Goal: Transaction & Acquisition: Download file/media

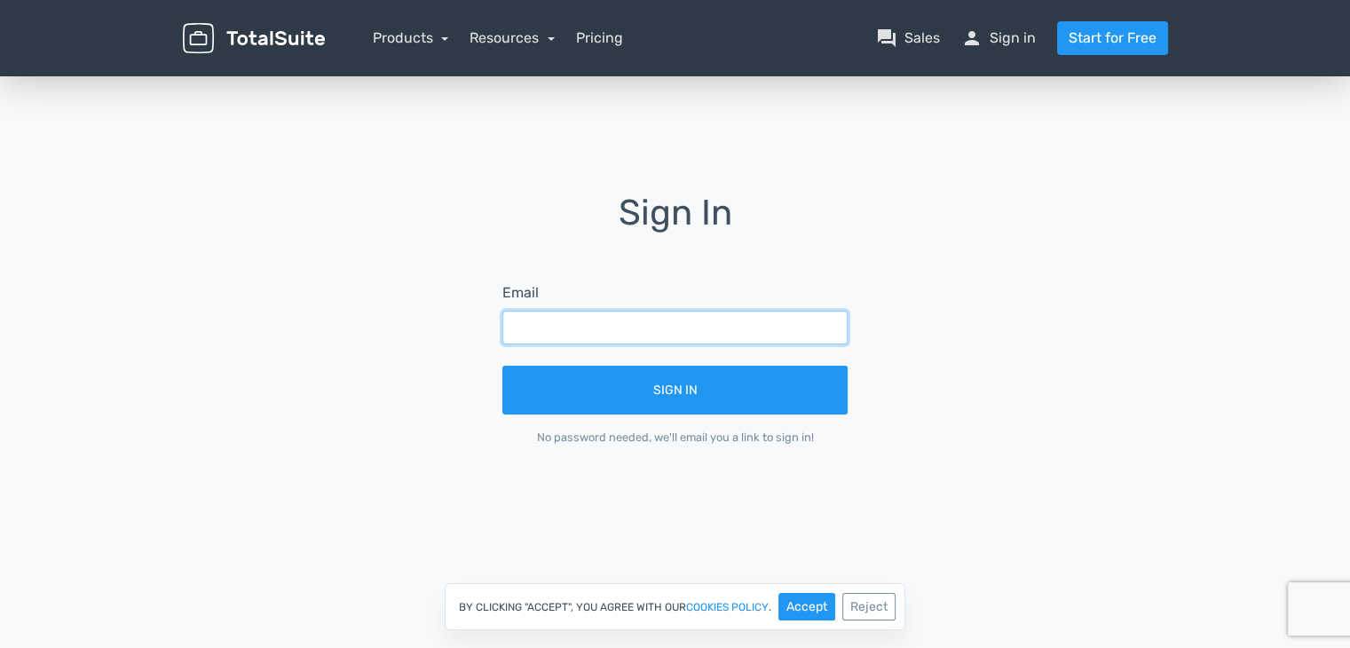
click at [706, 337] on input "text" at bounding box center [674, 328] width 345 height 34
type input "[PERSON_NAME][EMAIL_ADDRESS][DOMAIN_NAME]"
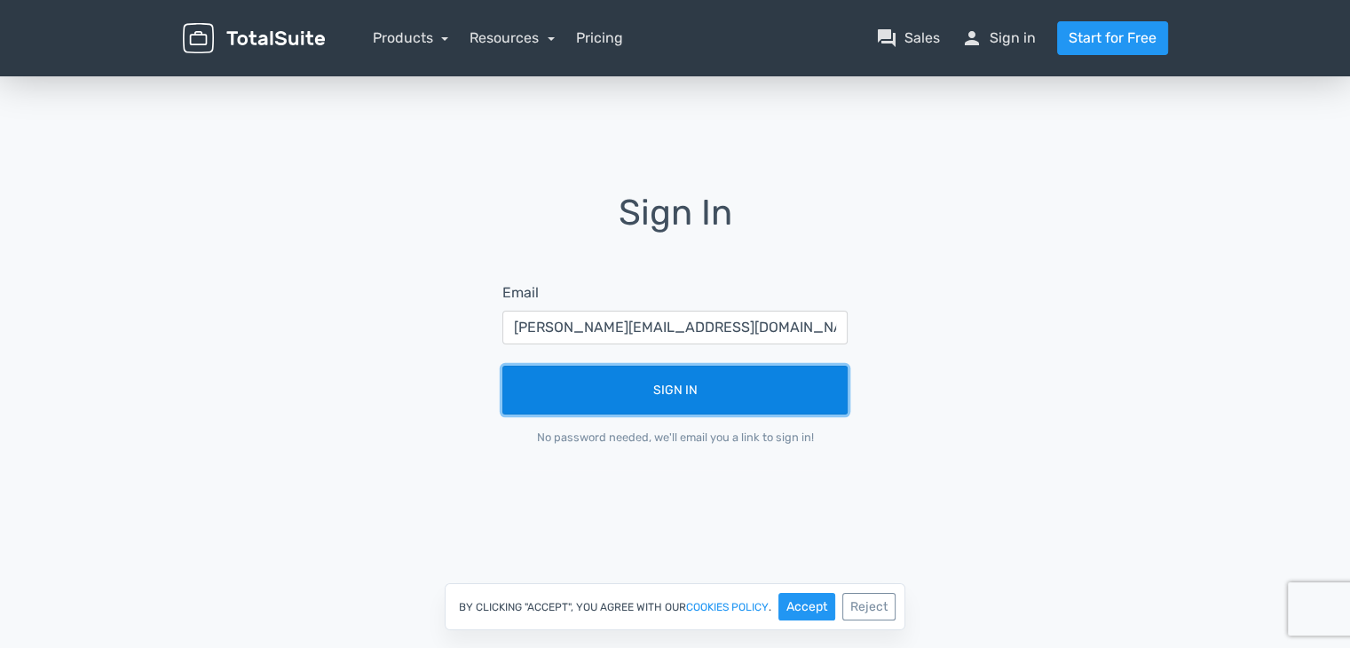
click at [719, 396] on button "Sign In" at bounding box center [674, 390] width 345 height 49
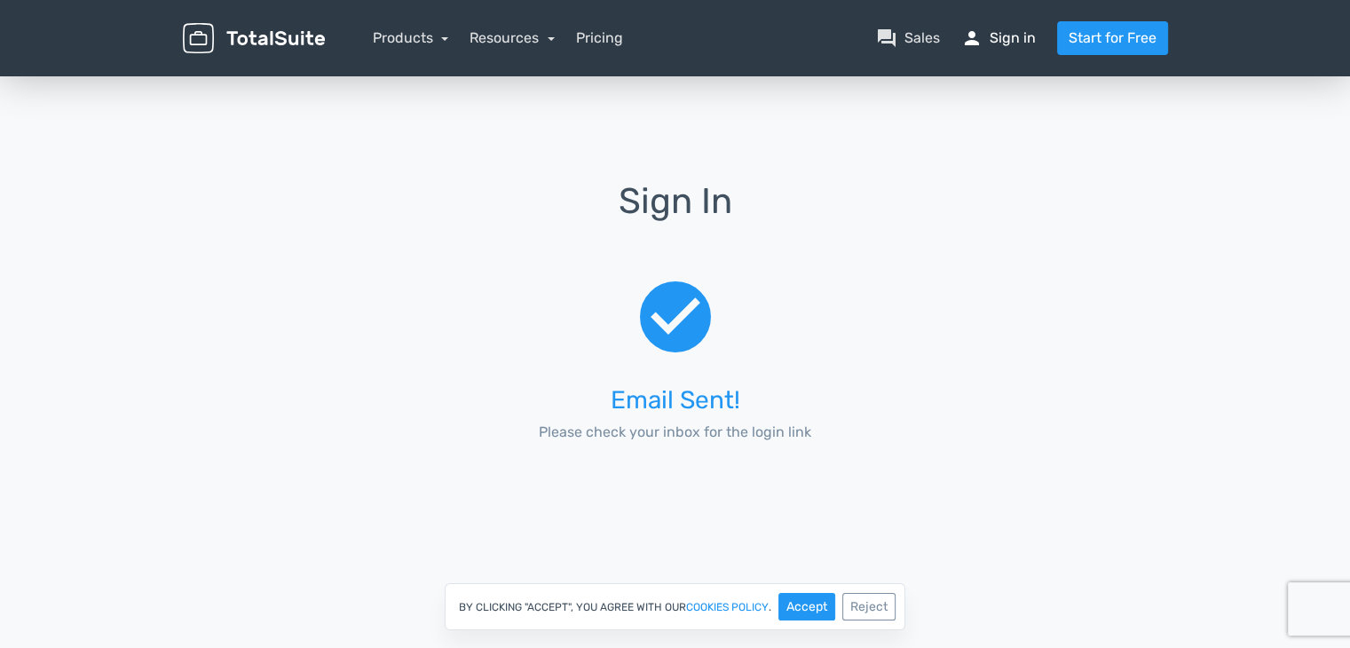
click at [1015, 36] on link "person Sign in" at bounding box center [998, 38] width 75 height 21
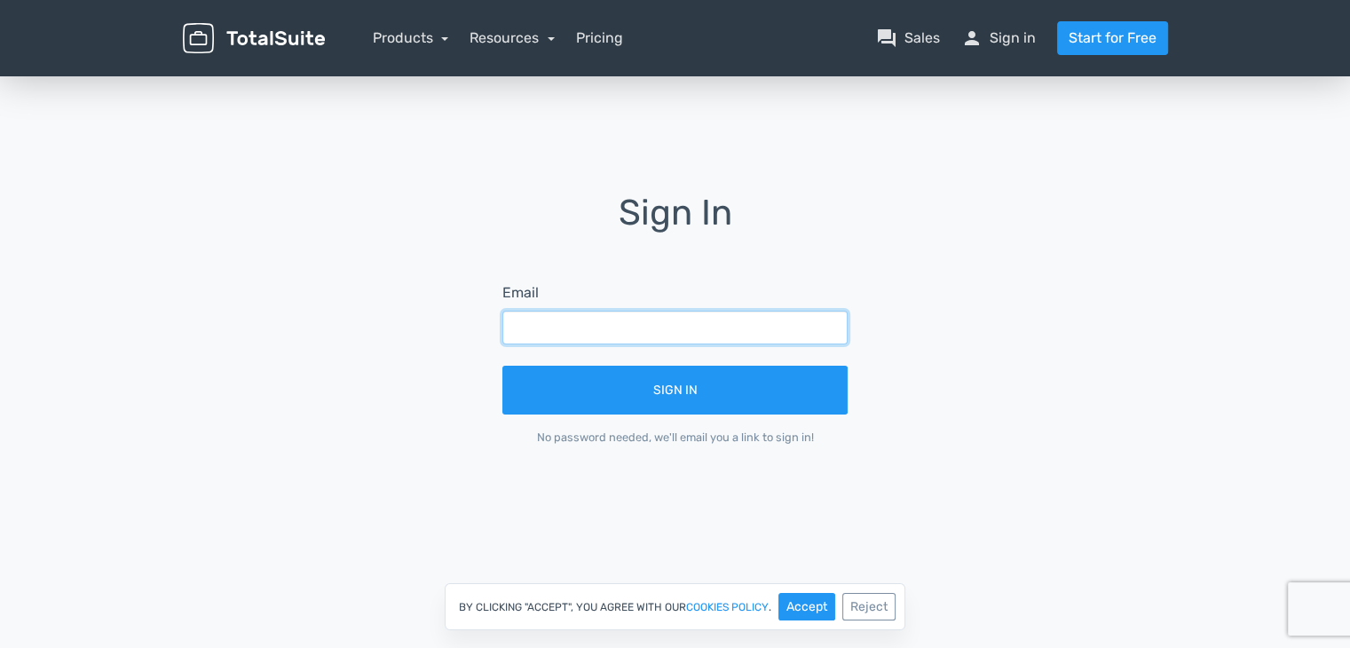
click at [663, 319] on input "text" at bounding box center [674, 328] width 345 height 34
type input "team@otakukart.com"
click at [502, 366] on button "Sign In" at bounding box center [674, 390] width 345 height 49
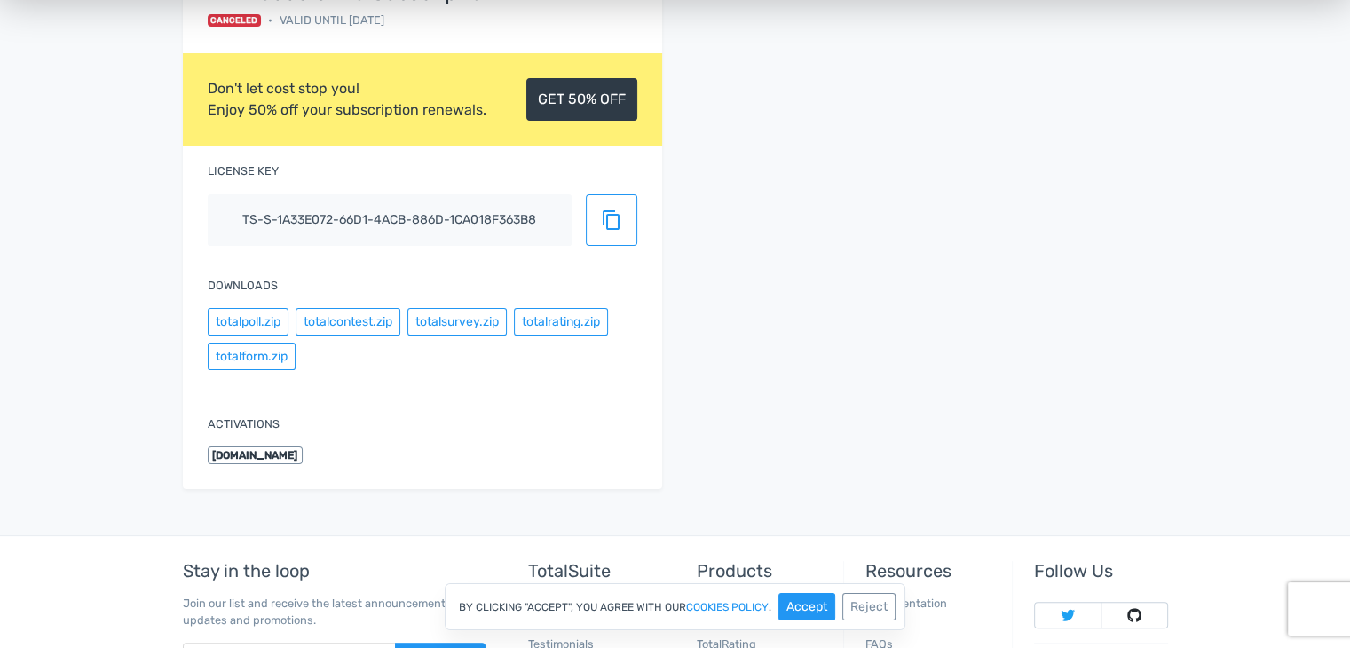
scroll to position [301, 0]
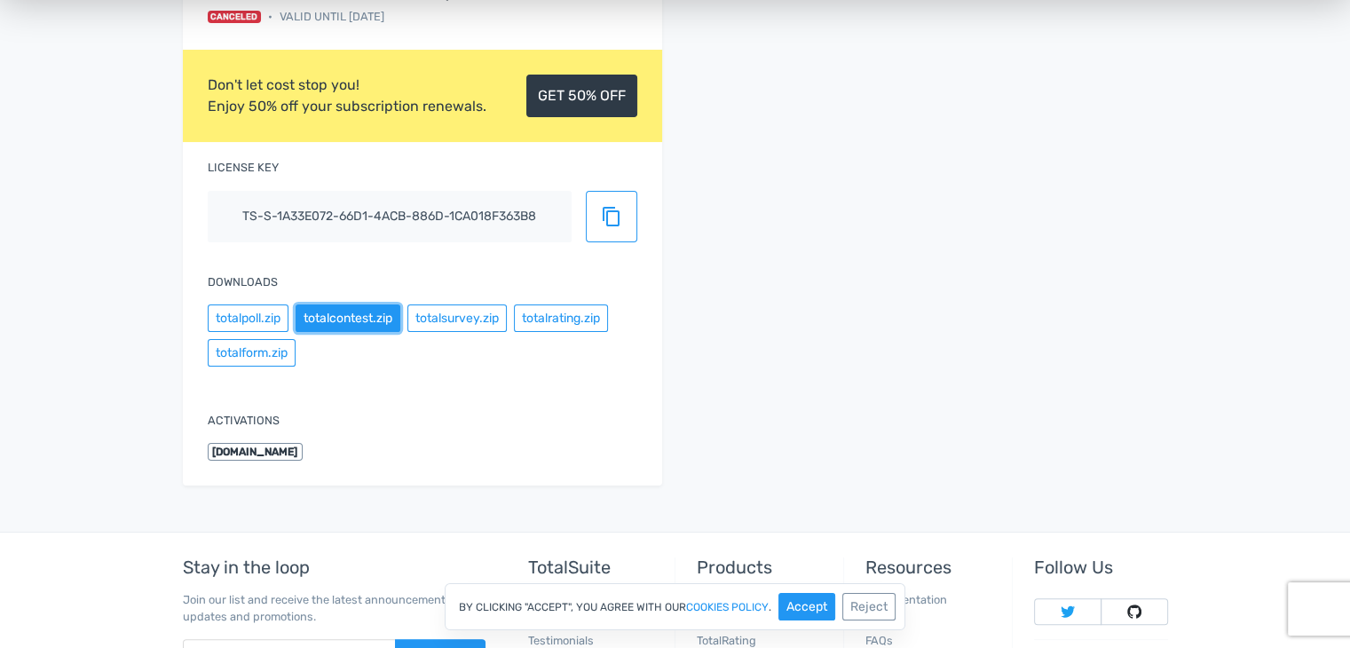
click at [392, 327] on button "totalcontest.zip" at bounding box center [348, 318] width 105 height 28
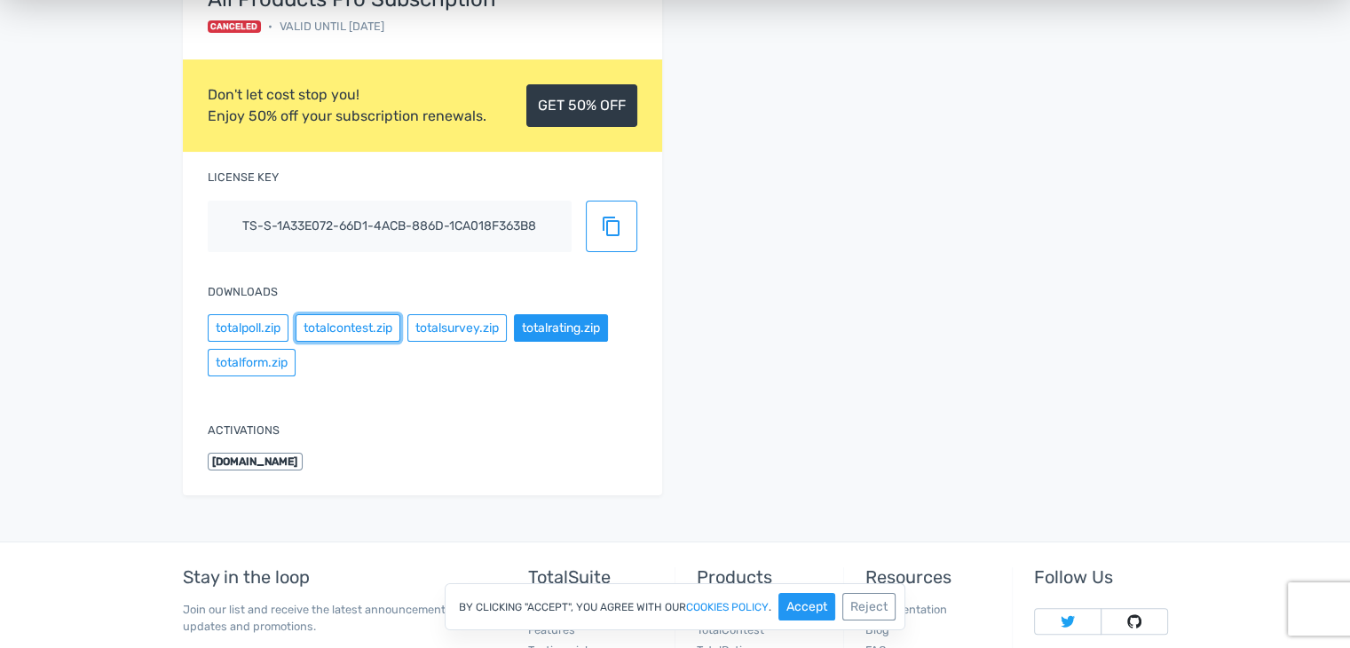
scroll to position [0, 0]
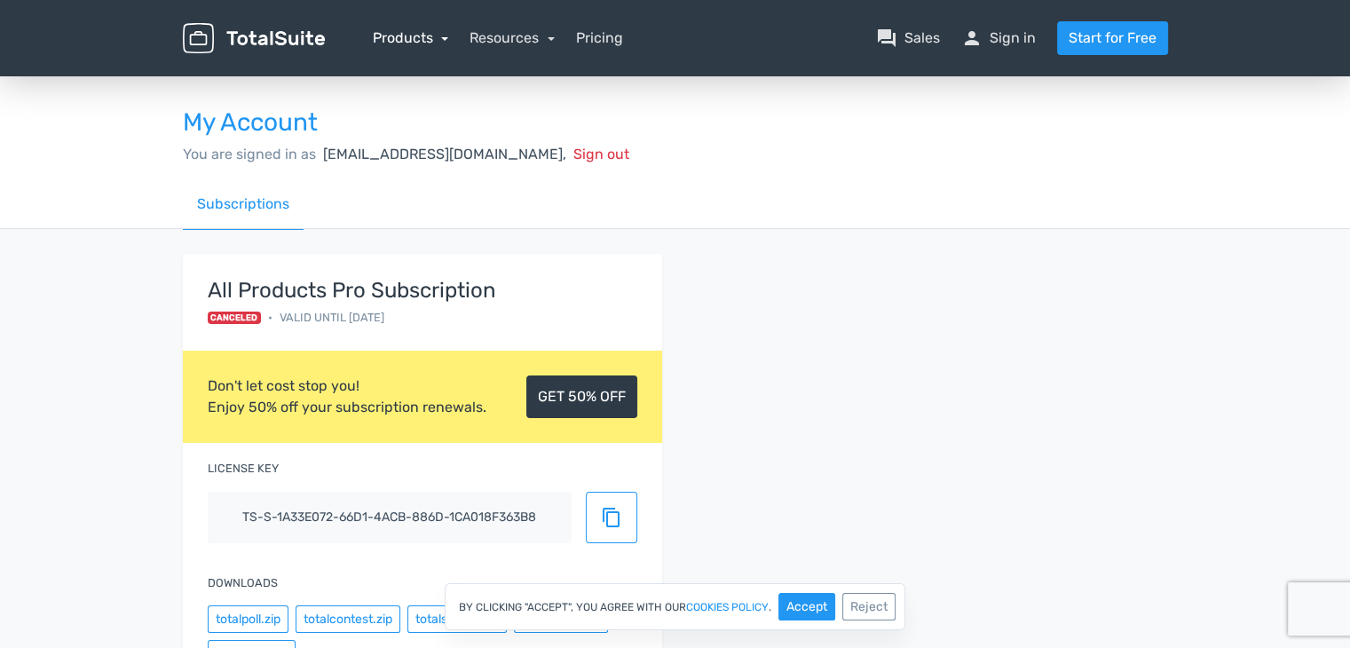
click at [420, 44] on link "Products" at bounding box center [411, 37] width 76 height 17
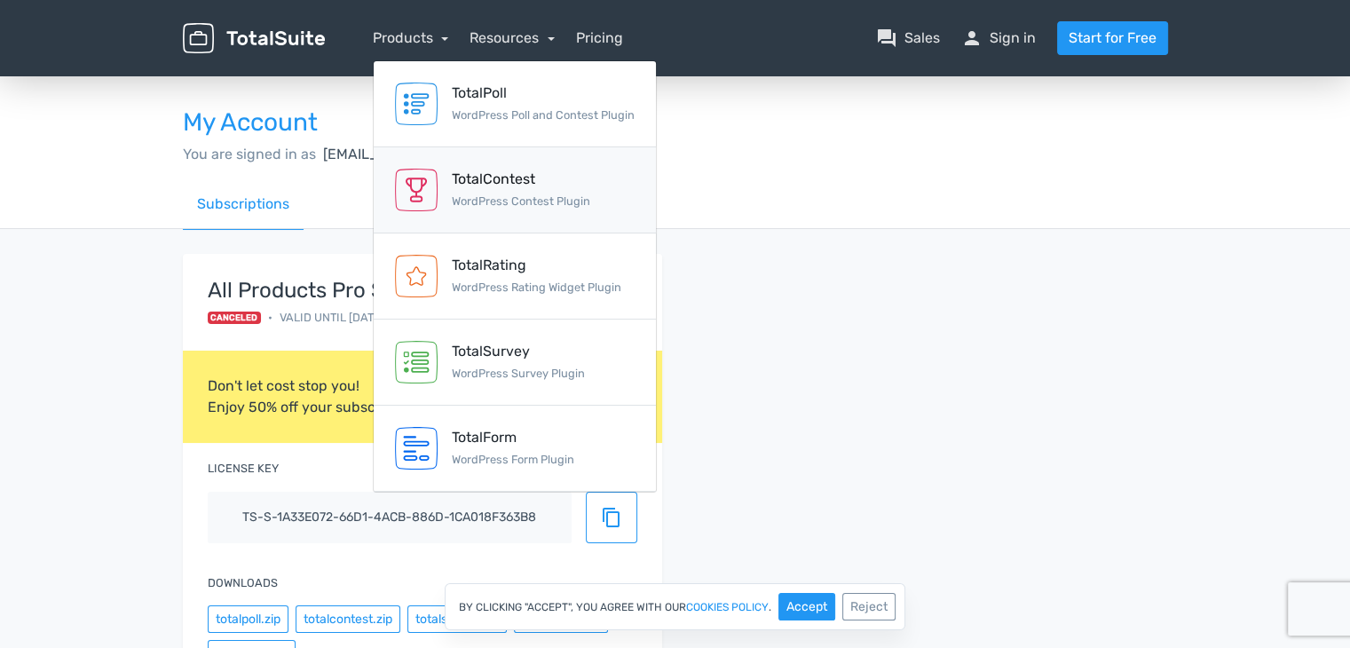
click at [580, 204] on small "WordPress Contest Plugin" at bounding box center [521, 200] width 138 height 13
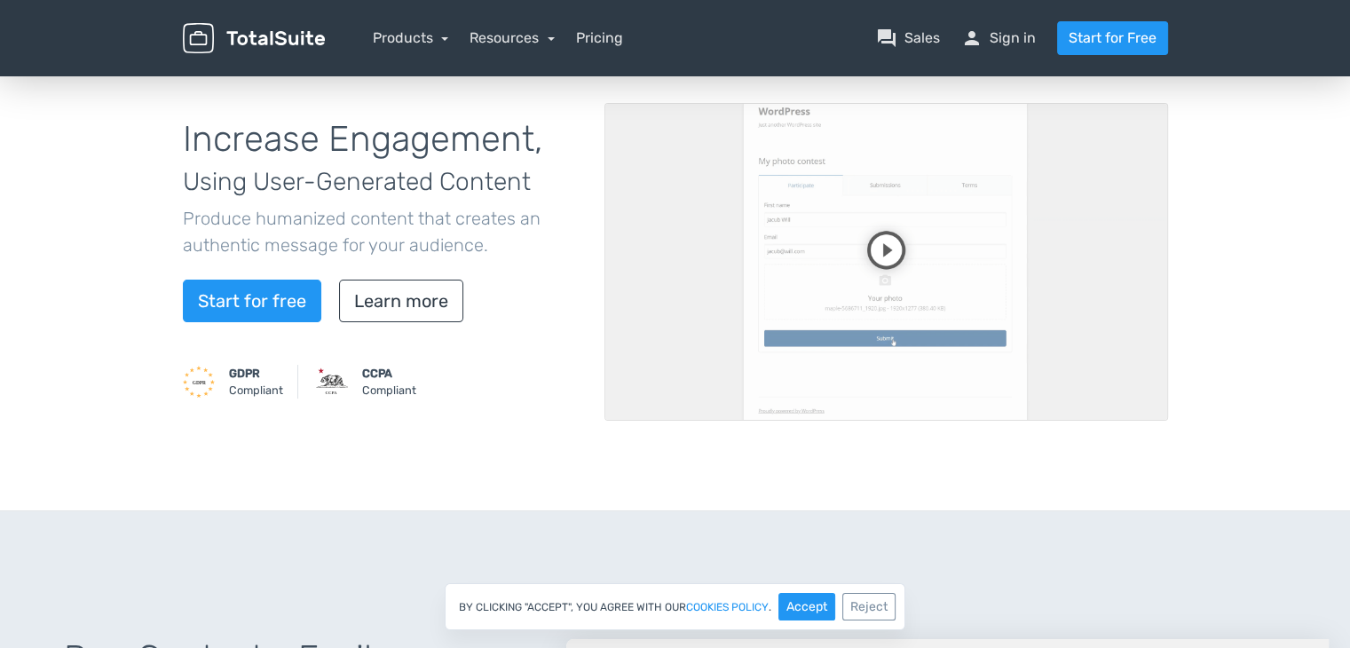
scroll to position [108, 0]
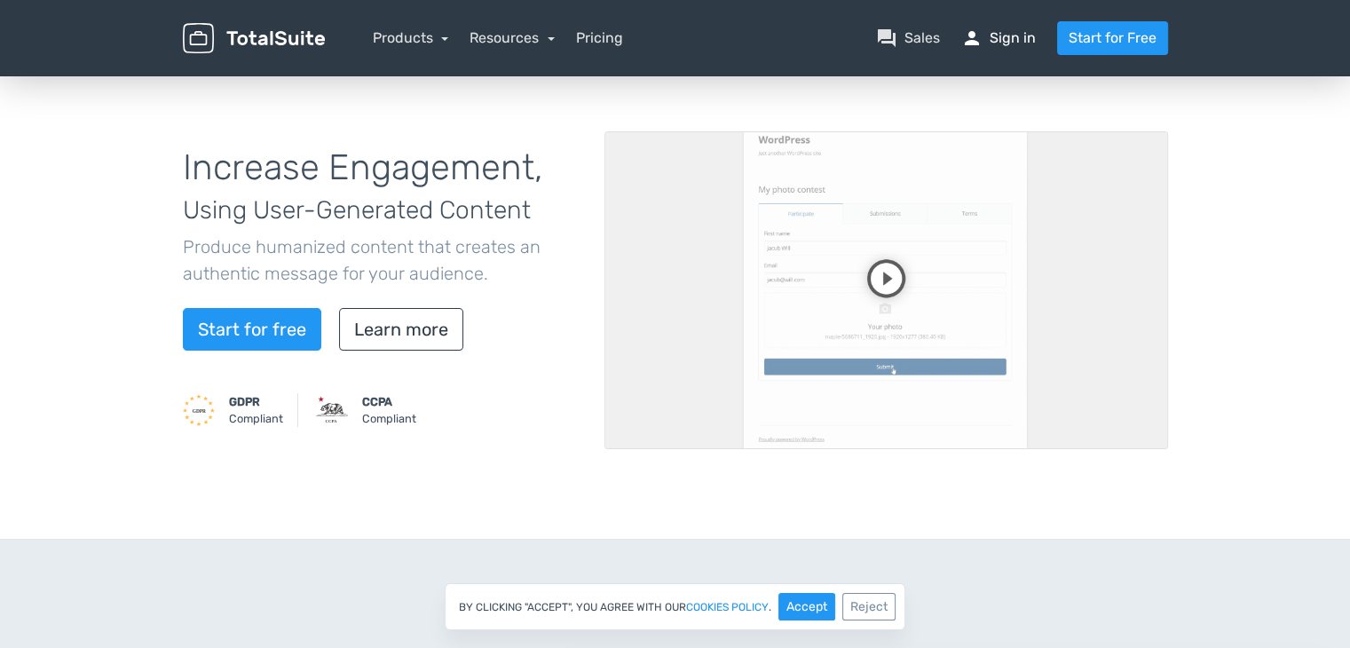
click at [1014, 34] on link "person Sign in" at bounding box center [998, 38] width 75 height 21
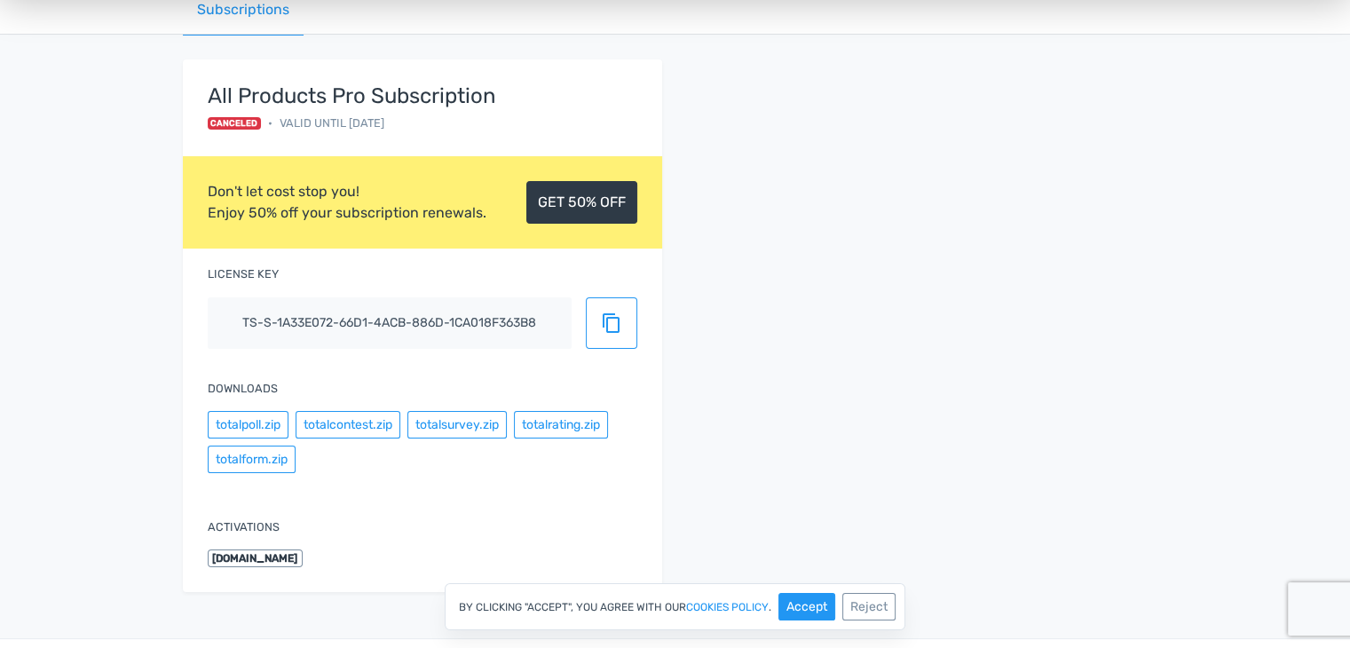
scroll to position [195, 0]
click at [367, 421] on button "totalcontest.zip" at bounding box center [348, 424] width 105 height 28
click at [410, 129] on div "Canceled • Valid until [DATE]" at bounding box center [352, 122] width 288 height 17
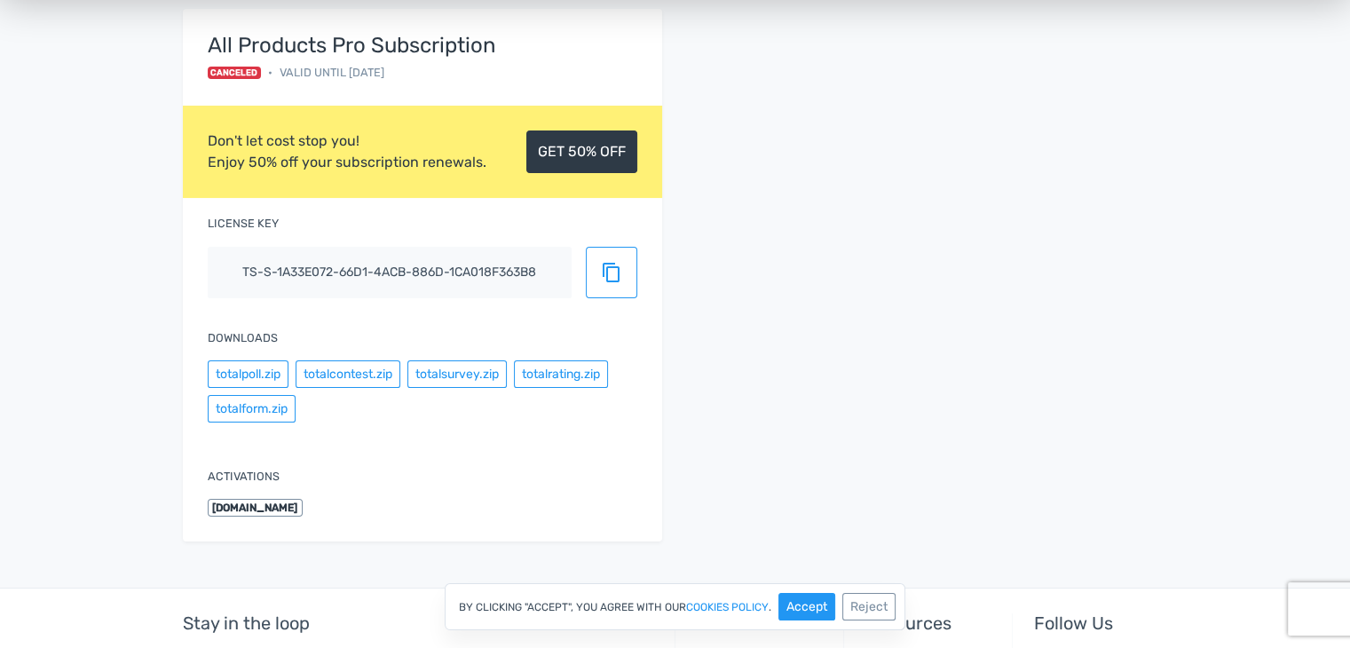
scroll to position [247, 0]
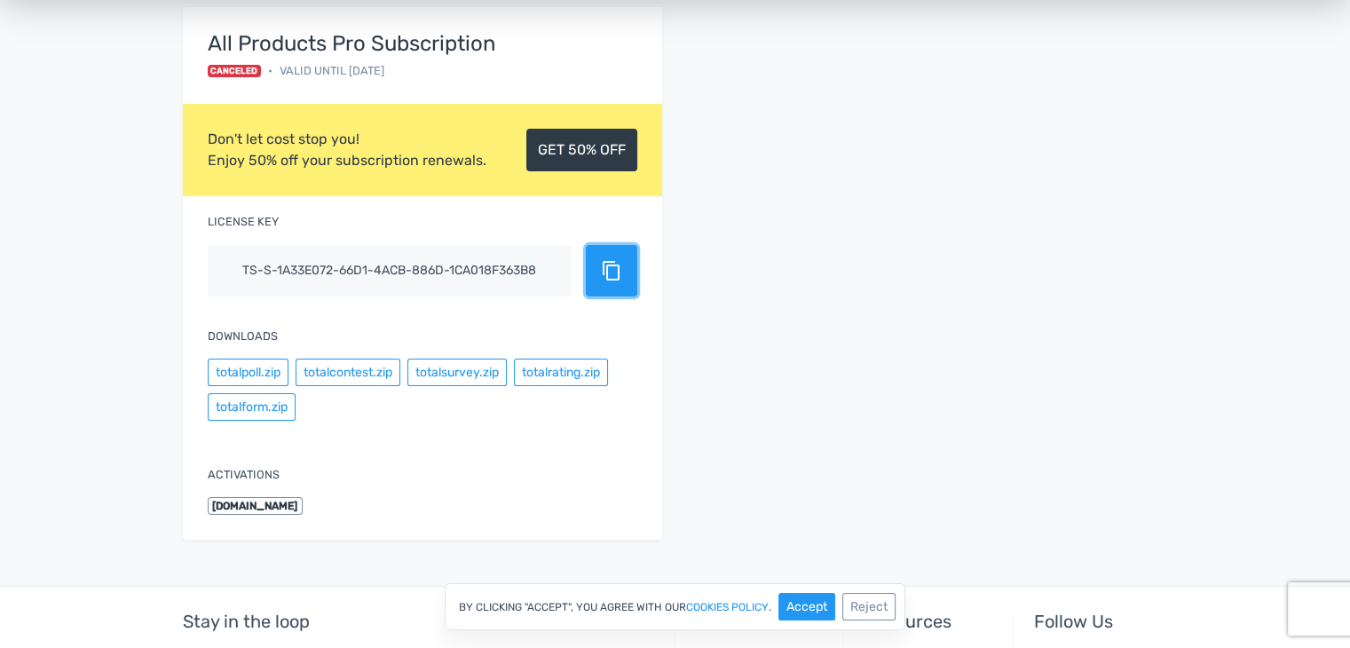
click at [607, 274] on span "content_copy" at bounding box center [611, 270] width 21 height 21
click at [266, 374] on button "totalpoll.zip" at bounding box center [248, 373] width 81 height 28
